Goal: Task Accomplishment & Management: Manage account settings

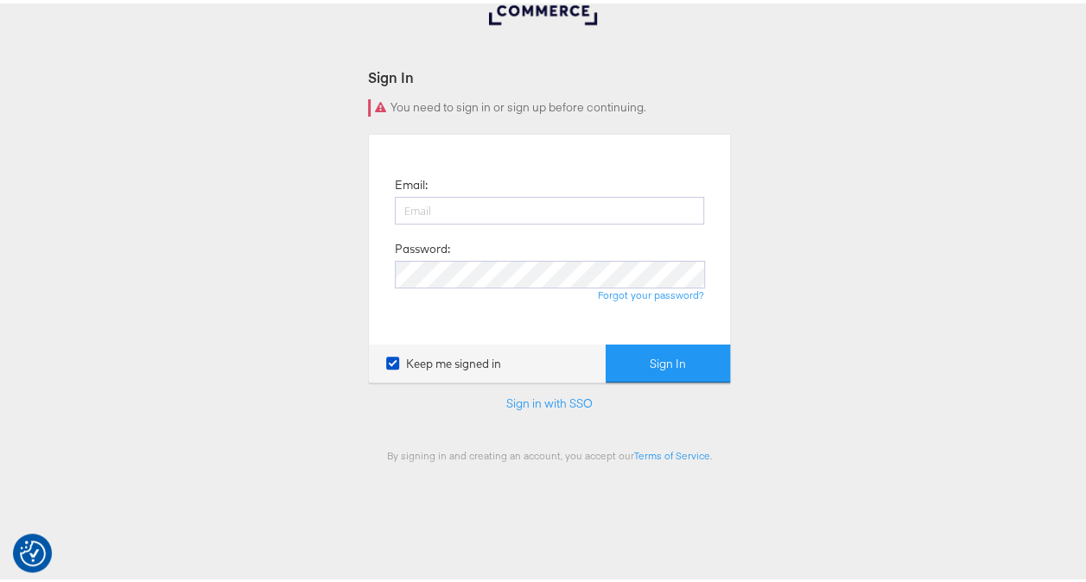
scroll to position [86, 0]
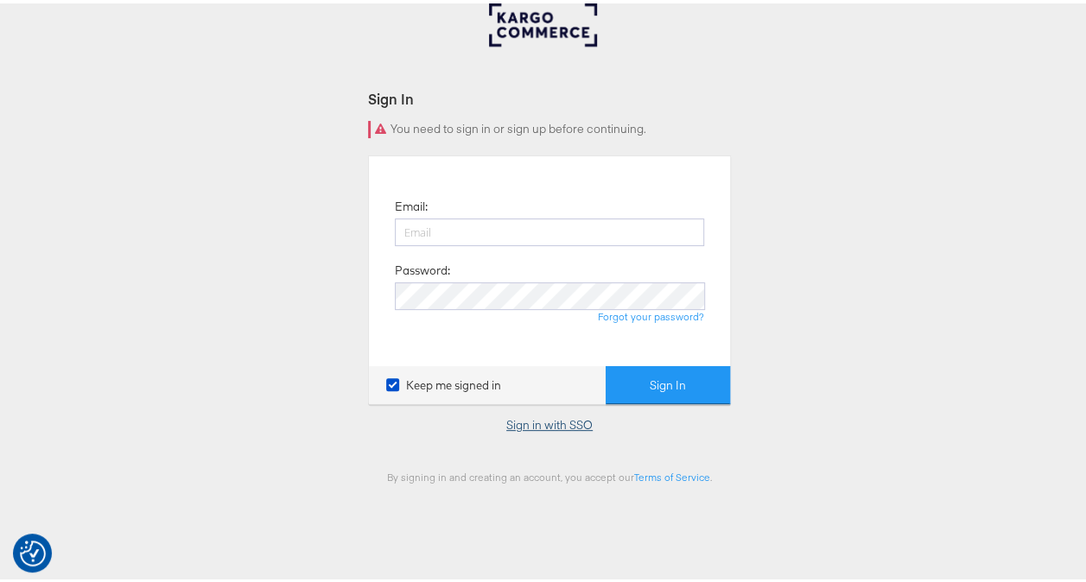
click at [537, 420] on link "Sign in with SSO" at bounding box center [549, 422] width 86 height 16
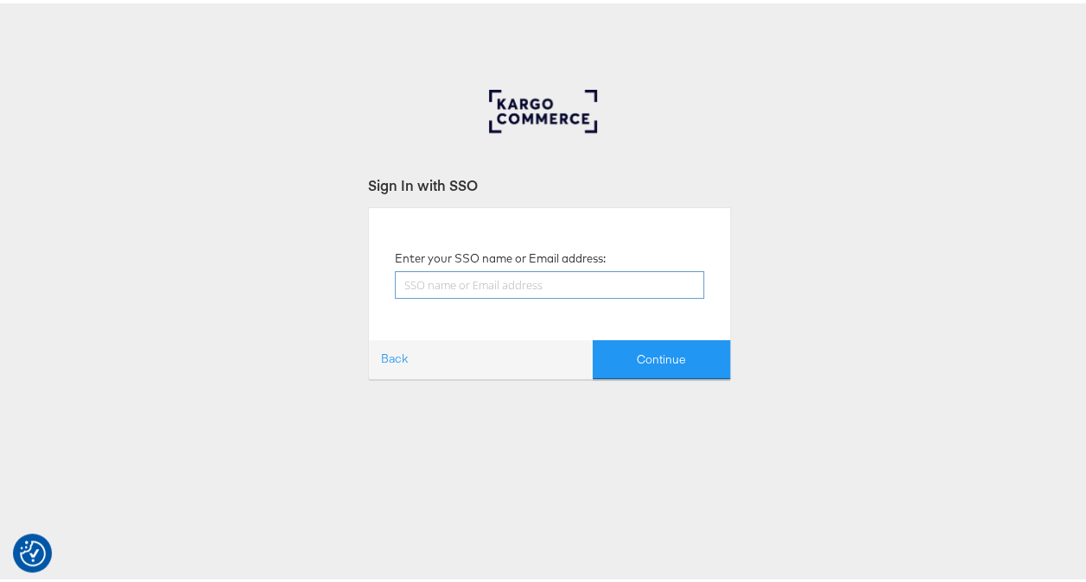
click at [518, 286] on input "text" at bounding box center [549, 282] width 309 height 28
type input "[PERSON_NAME][EMAIL_ADDRESS][PERSON_NAME][DOMAIN_NAME]"
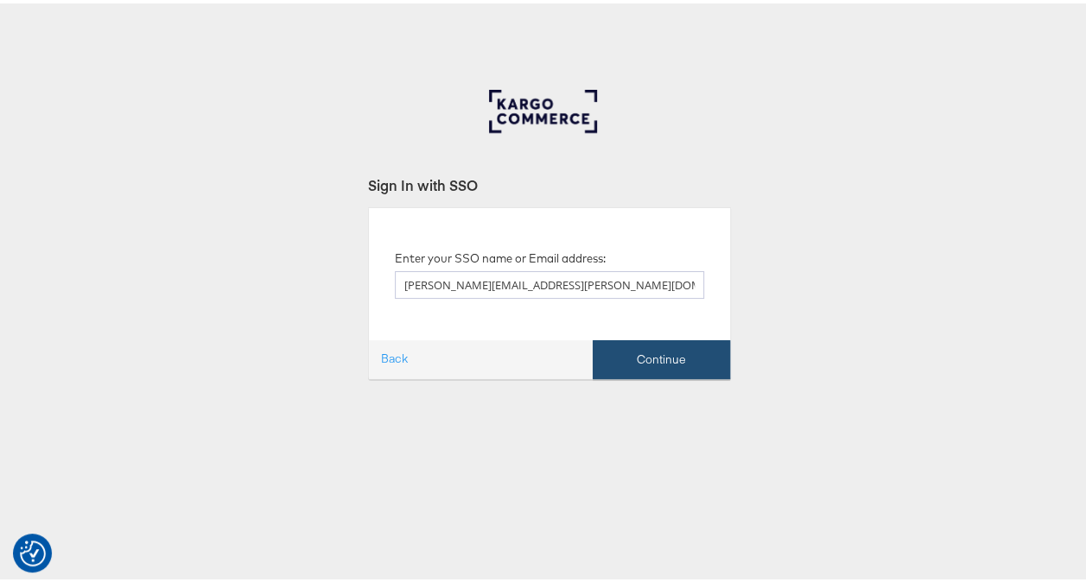
click at [671, 362] on button "Continue" at bounding box center [660, 356] width 137 height 39
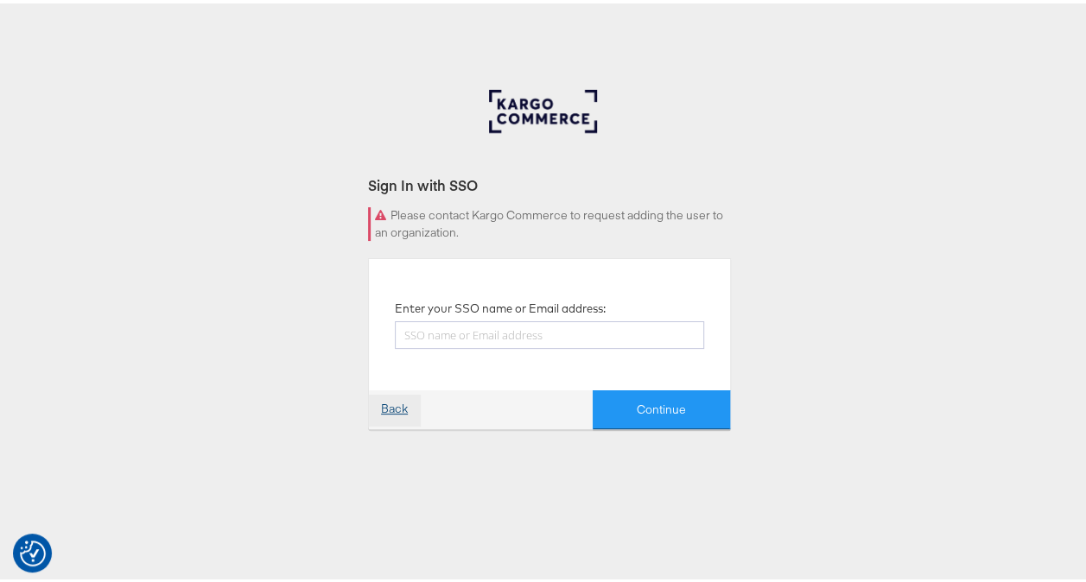
click at [382, 411] on link "Back" at bounding box center [394, 406] width 51 height 31
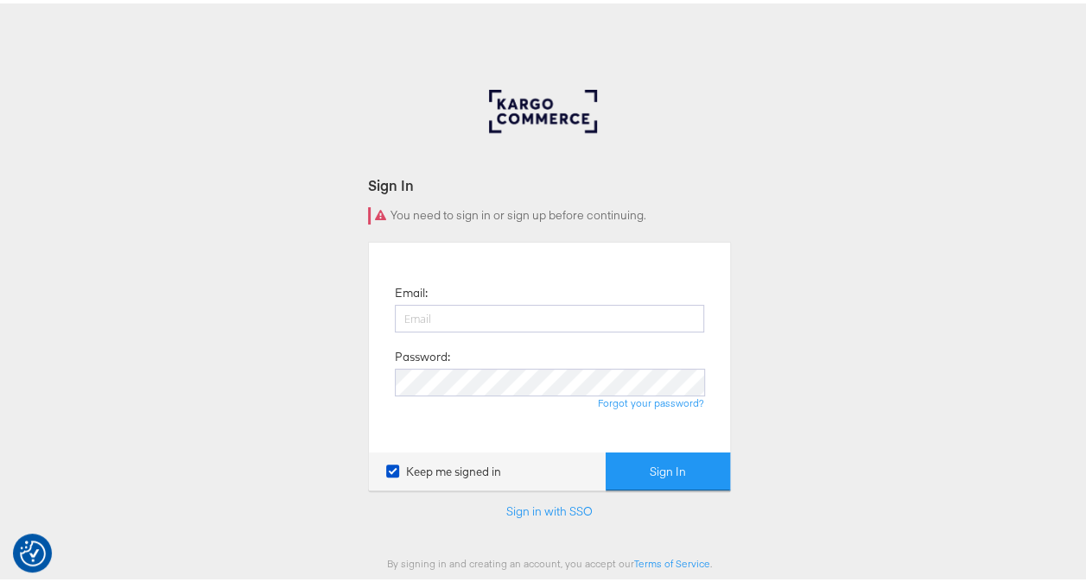
click at [846, 310] on div "Sign In You need to sign in or sign up before continuing. Email: Password: Forg…" at bounding box center [549, 518] width 1099 height 864
